Goal: Check status

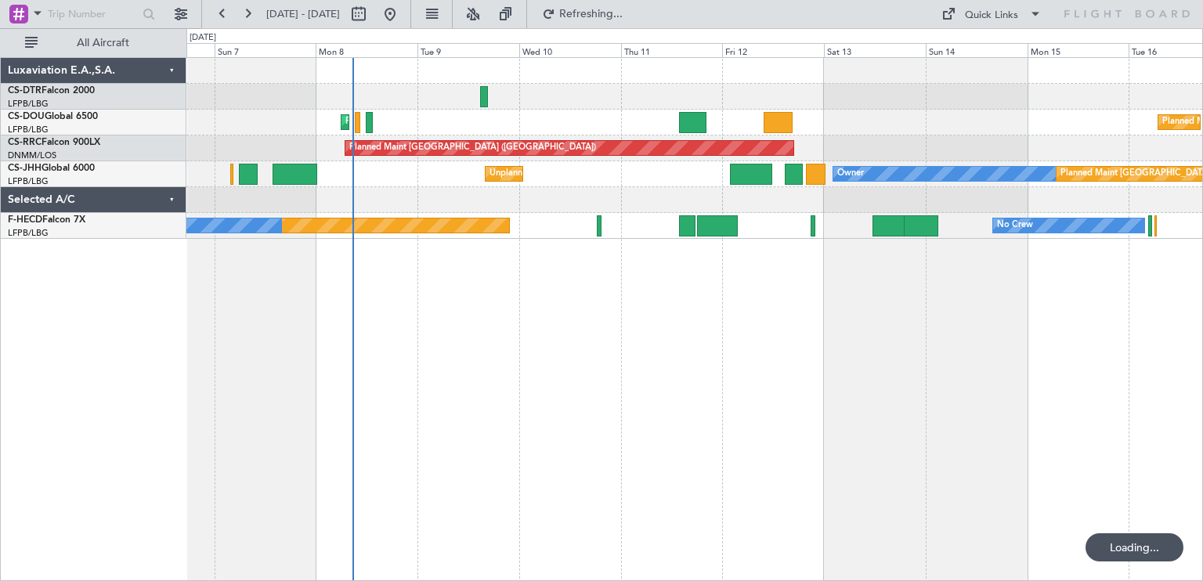
click at [758, 265] on div "Planned Maint [GEOGRAPHIC_DATA] ([GEOGRAPHIC_DATA]) Planned Maint [GEOGRAPHIC_D…" at bounding box center [694, 319] width 1017 height 524
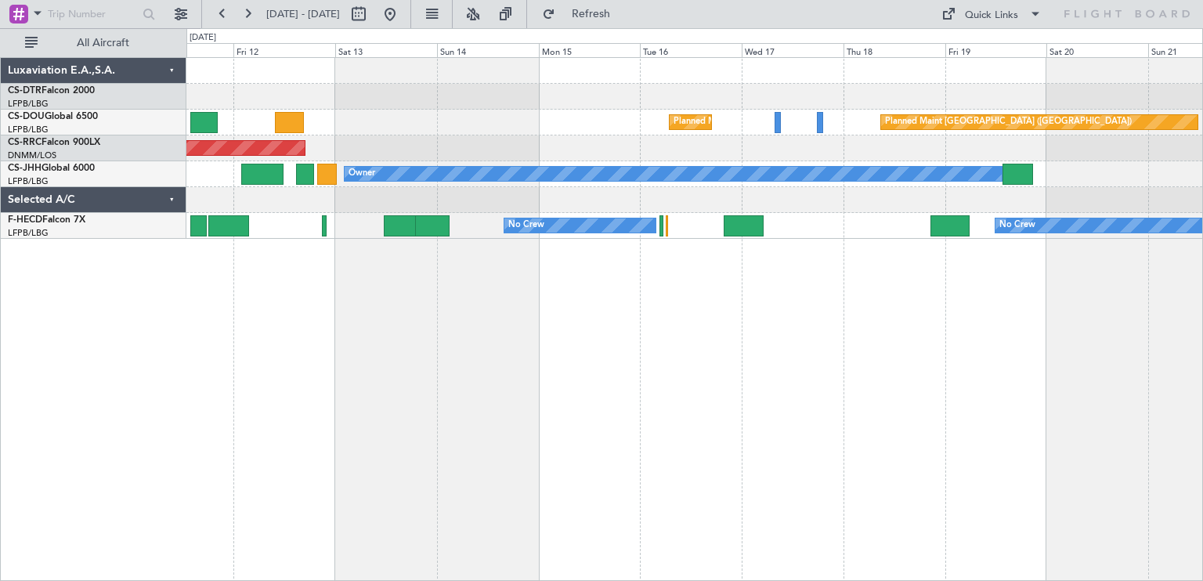
click at [331, 269] on div "Planned Maint [GEOGRAPHIC_DATA] ([GEOGRAPHIC_DATA]) Planned Maint [GEOGRAPHIC_D…" at bounding box center [694, 319] width 1017 height 524
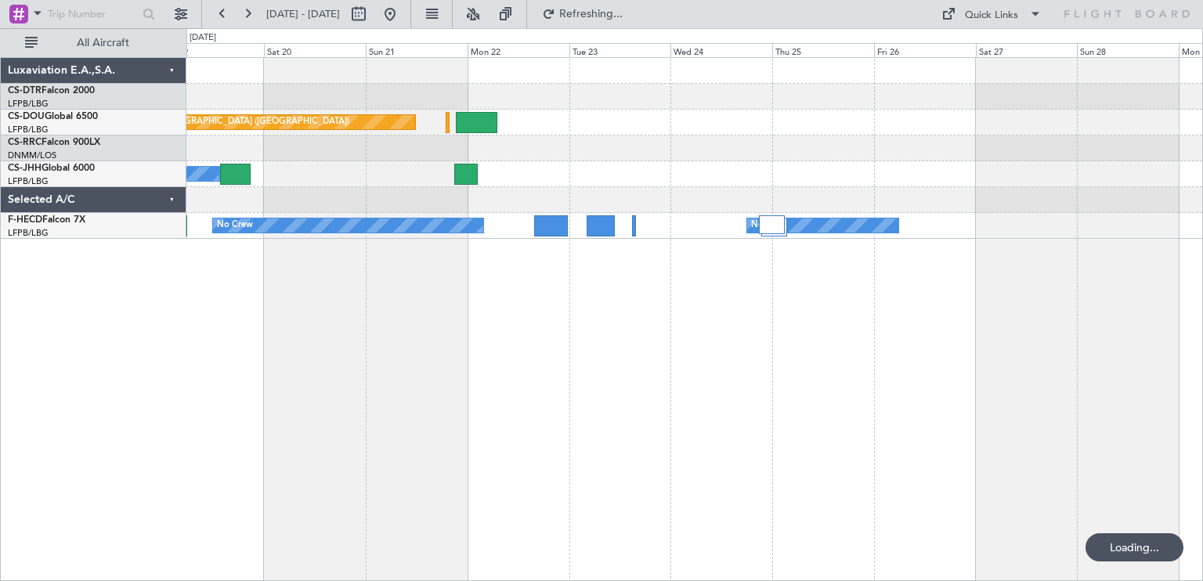
click at [185, 284] on div "Planned Maint [GEOGRAPHIC_DATA] ([GEOGRAPHIC_DATA]) Owner Planned Maint [GEOGRA…" at bounding box center [601, 304] width 1203 height 553
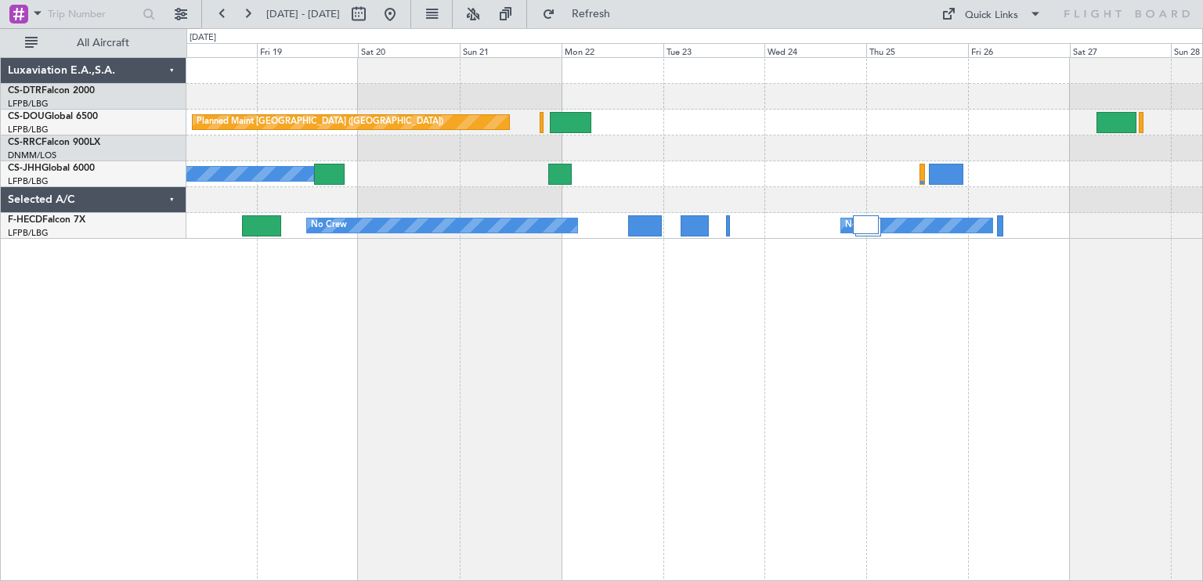
click at [817, 290] on div "Planned Maint [GEOGRAPHIC_DATA] ([GEOGRAPHIC_DATA]) Owner No Crew No Crew" at bounding box center [694, 319] width 1017 height 524
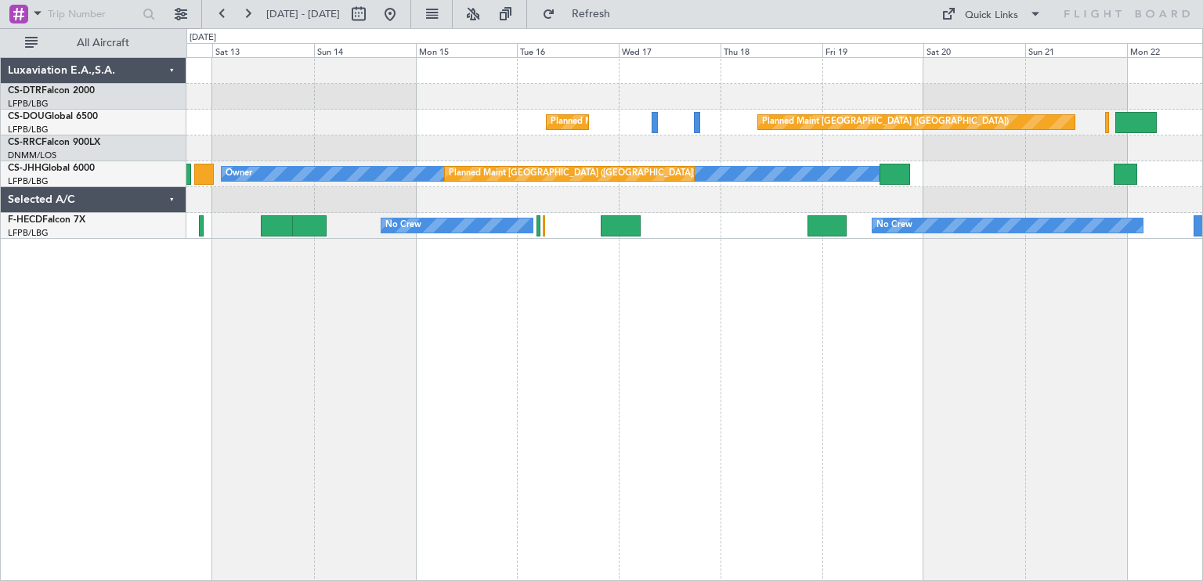
click at [1024, 270] on div "Planned Maint [GEOGRAPHIC_DATA] ([GEOGRAPHIC_DATA]) Planned Maint [GEOGRAPHIC_D…" at bounding box center [694, 319] width 1017 height 524
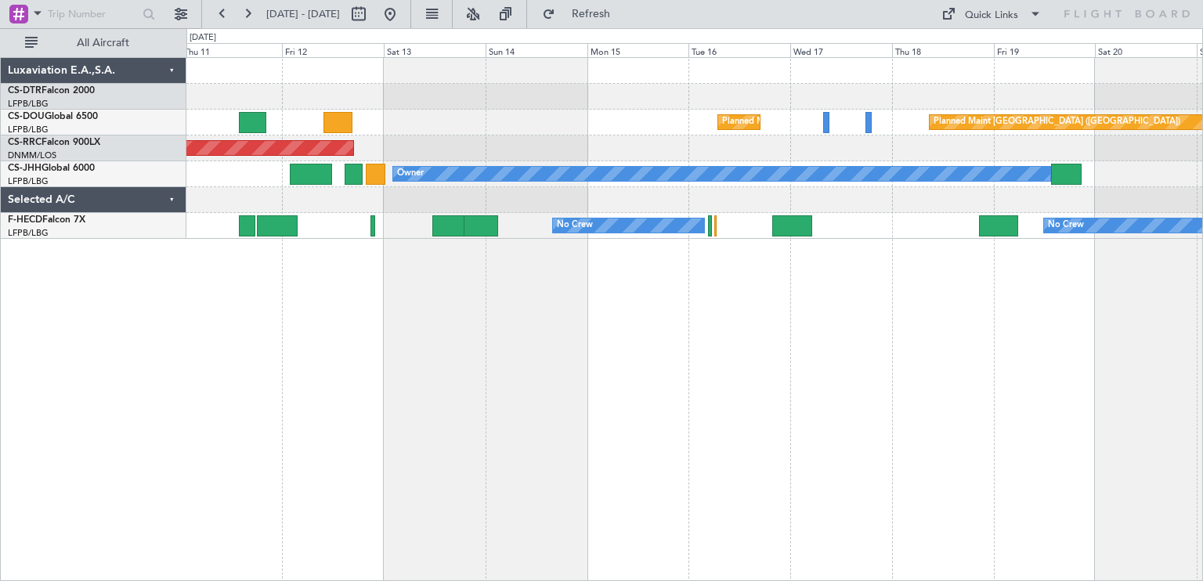
click at [637, 269] on div "Planned Maint [GEOGRAPHIC_DATA] ([GEOGRAPHIC_DATA]) Planned Maint [GEOGRAPHIC_D…" at bounding box center [694, 319] width 1017 height 524
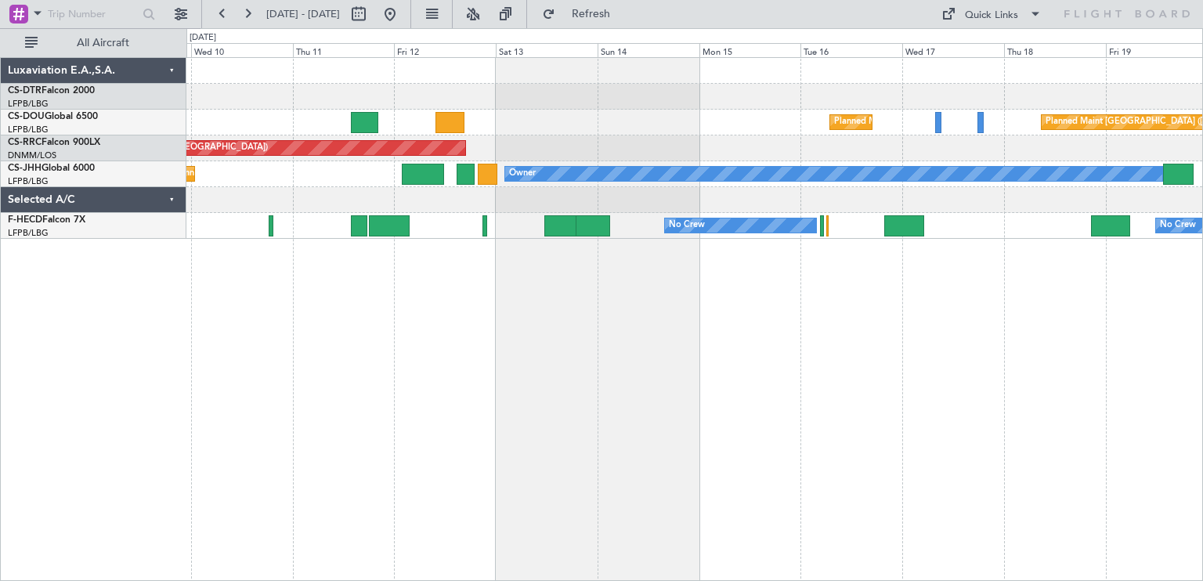
click at [919, 273] on div "Planned Maint [GEOGRAPHIC_DATA] ([GEOGRAPHIC_DATA]) Planned Maint [GEOGRAPHIC_D…" at bounding box center [694, 319] width 1017 height 524
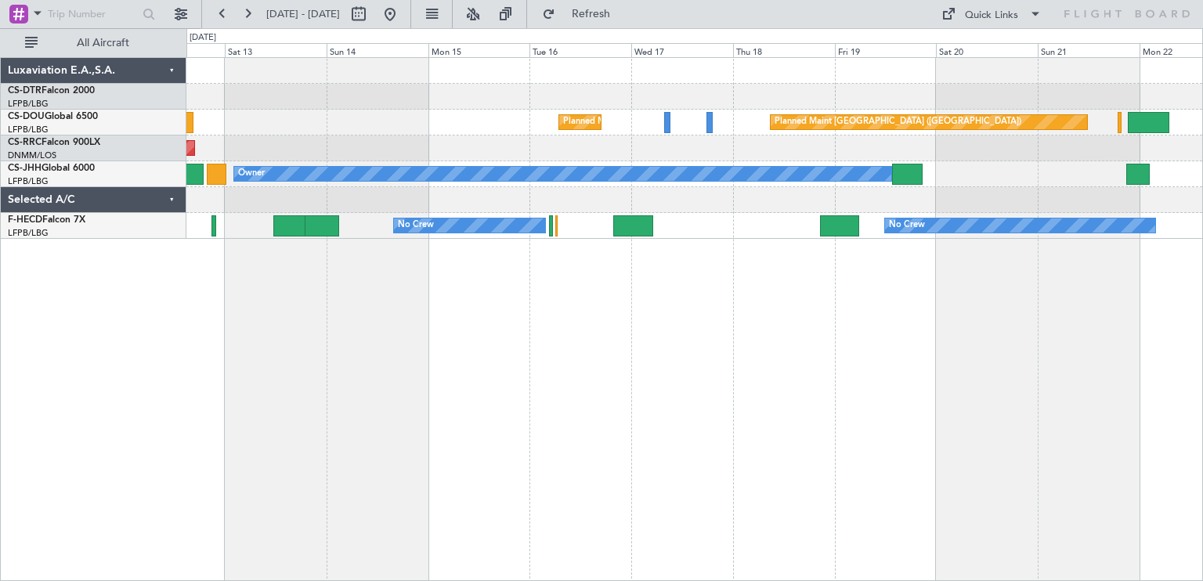
click at [260, 246] on div "Planned Maint [GEOGRAPHIC_DATA] ([GEOGRAPHIC_DATA]) Planned Maint [GEOGRAPHIC_D…" at bounding box center [694, 319] width 1017 height 524
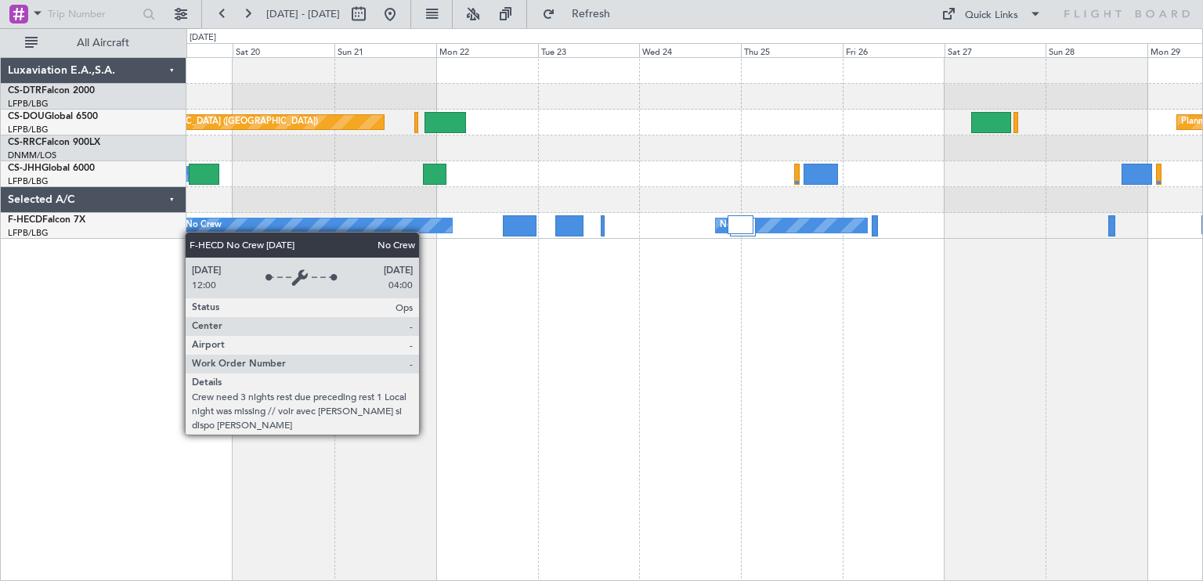
click at [331, 231] on div "Planned Maint [GEOGRAPHIC_DATA] ([GEOGRAPHIC_DATA]) Planned Maint [GEOGRAPHIC_D…" at bounding box center [694, 319] width 1017 height 524
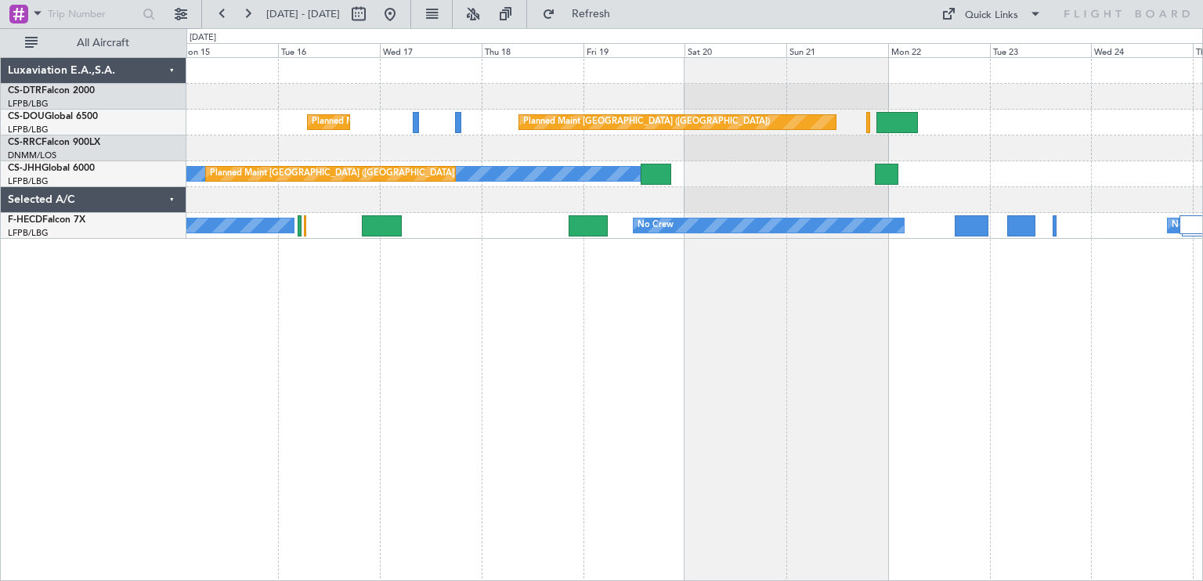
click at [910, 257] on div "Planned Maint [GEOGRAPHIC_DATA] ([GEOGRAPHIC_DATA]) Planned Maint [GEOGRAPHIC_D…" at bounding box center [694, 319] width 1017 height 524
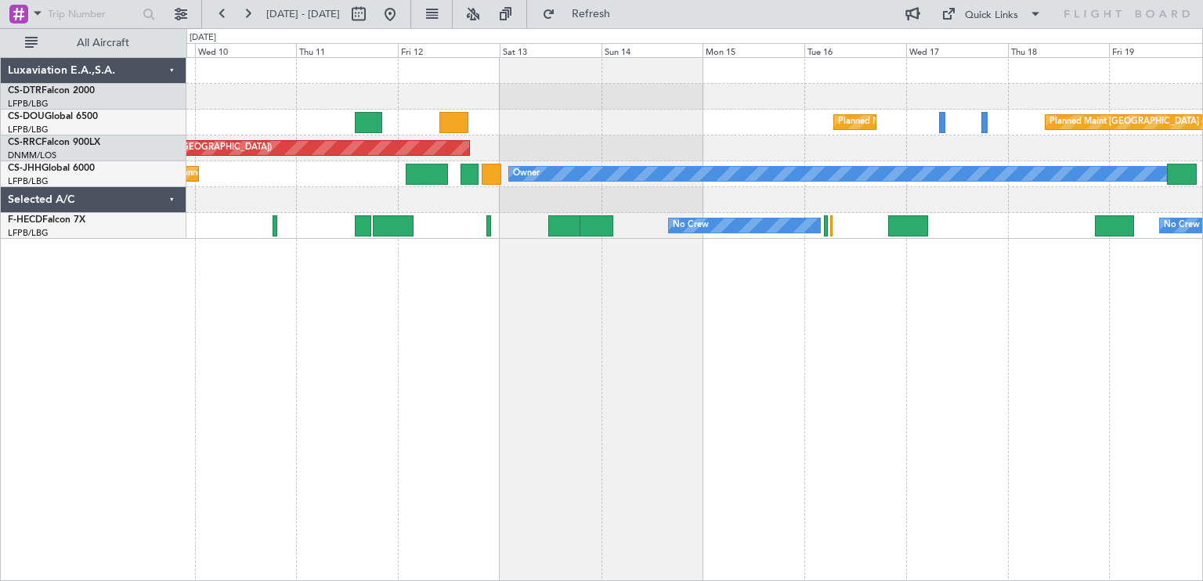
click at [404, 354] on div "Planned Maint [GEOGRAPHIC_DATA] ([GEOGRAPHIC_DATA]) Planned Maint [GEOGRAPHIC_D…" at bounding box center [694, 319] width 1017 height 524
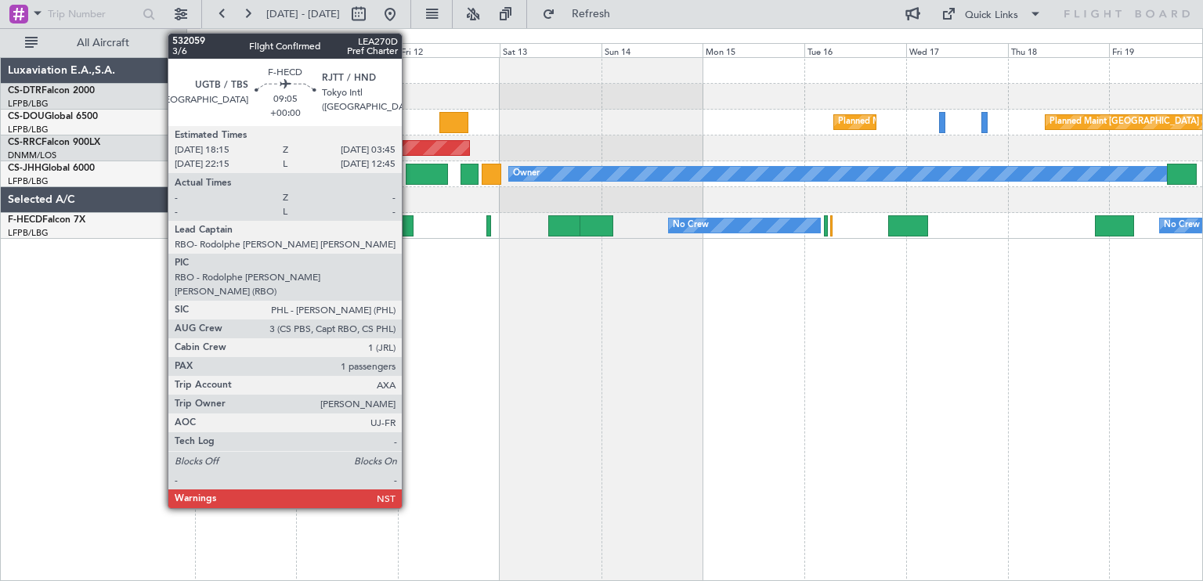
click at [409, 225] on div at bounding box center [393, 225] width 41 height 21
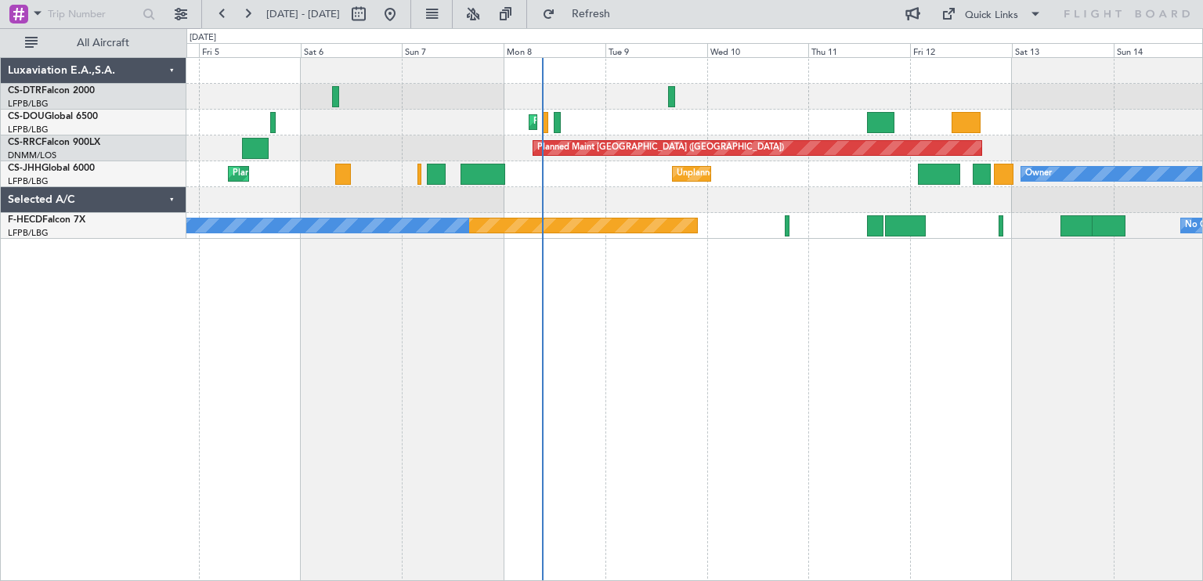
click at [934, 251] on div "Planned Maint [GEOGRAPHIC_DATA] (Ataturk) Planned Maint Sofia Planned Maint [GE…" at bounding box center [694, 319] width 1017 height 524
